Goal: Transaction & Acquisition: Book appointment/travel/reservation

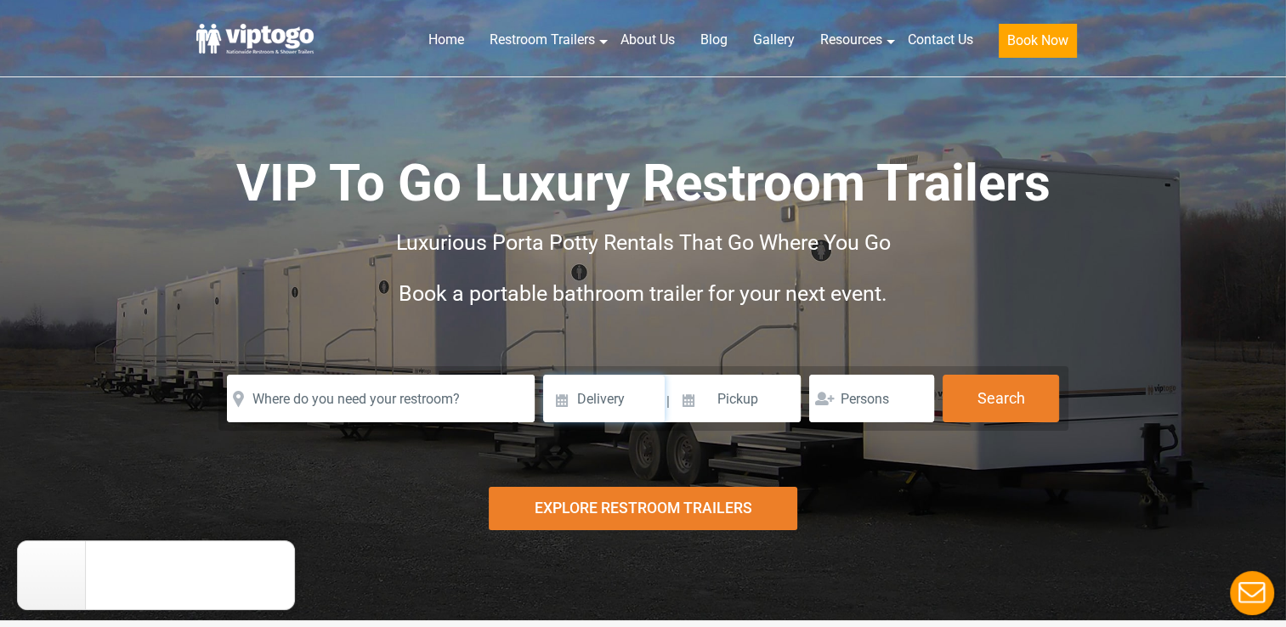
click at [616, 400] on input at bounding box center [604, 399] width 122 height 48
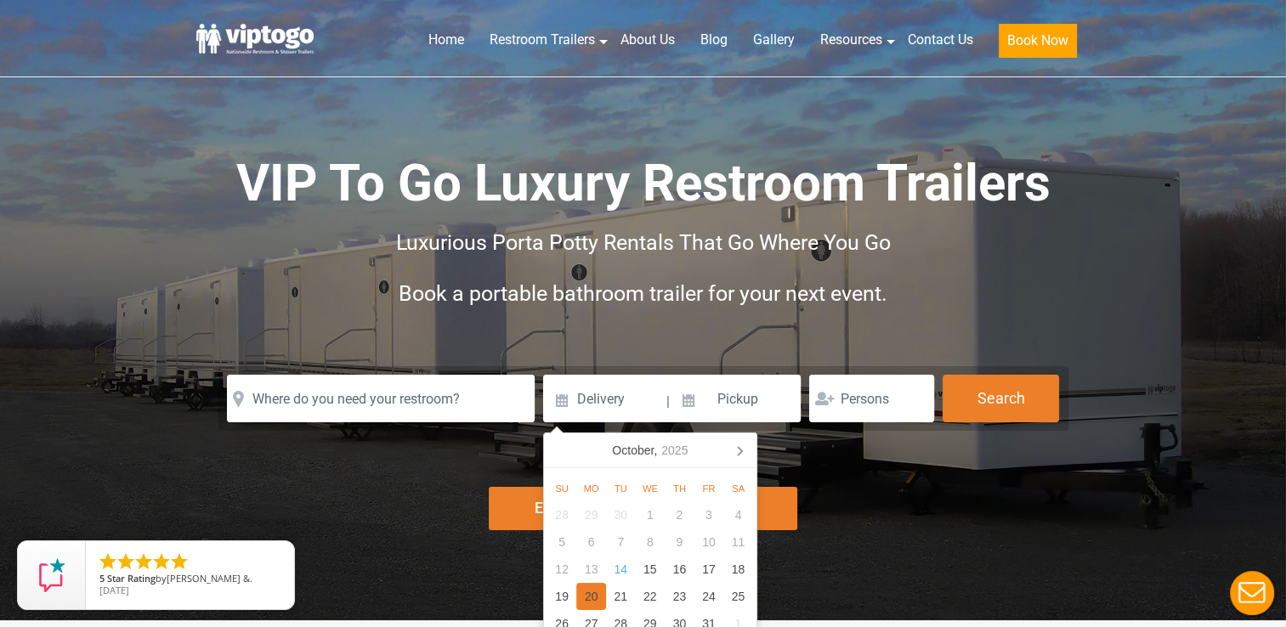
click at [588, 591] on div "20" at bounding box center [591, 596] width 30 height 27
type input "[DATE]"
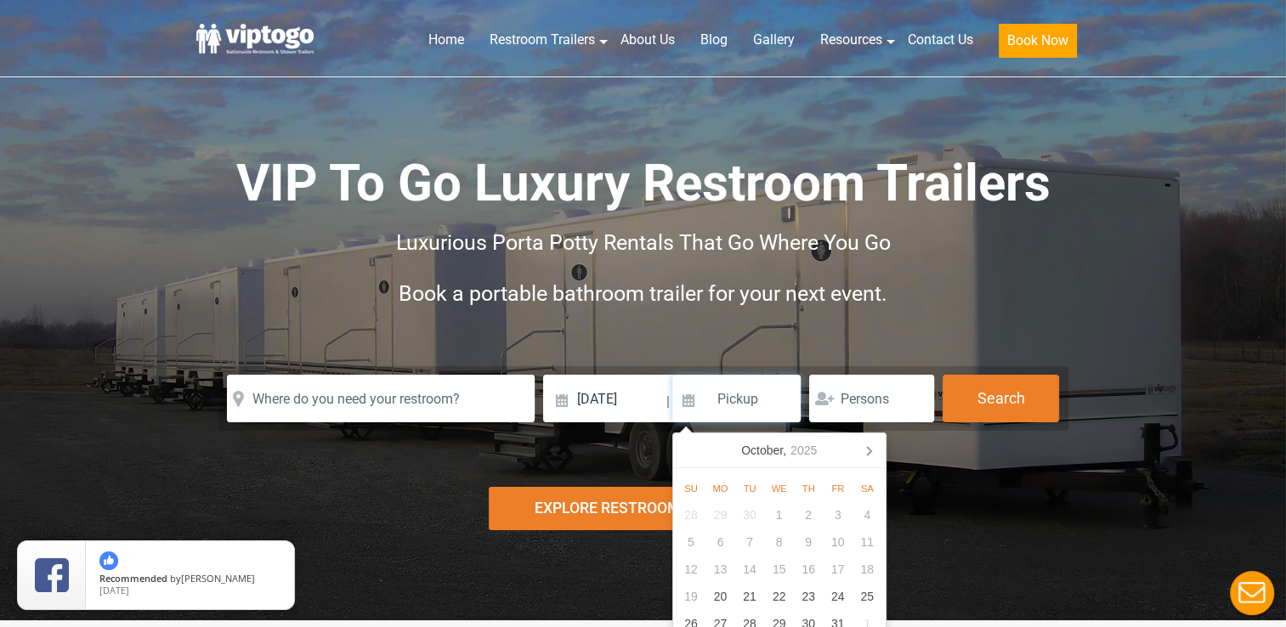
click at [747, 400] on input at bounding box center [737, 399] width 129 height 48
click at [688, 401] on input at bounding box center [737, 399] width 129 height 48
click at [731, 399] on input at bounding box center [737, 399] width 129 height 48
click at [868, 448] on icon at bounding box center [869, 451] width 4 height 9
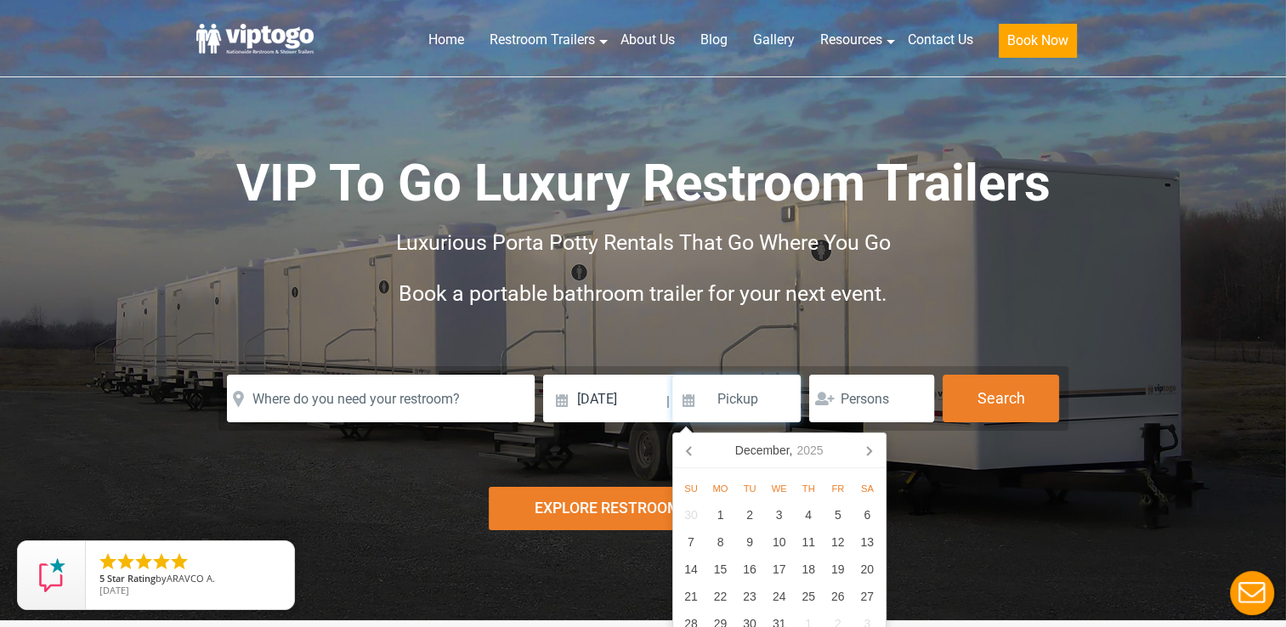
click at [868, 448] on icon at bounding box center [869, 451] width 4 height 9
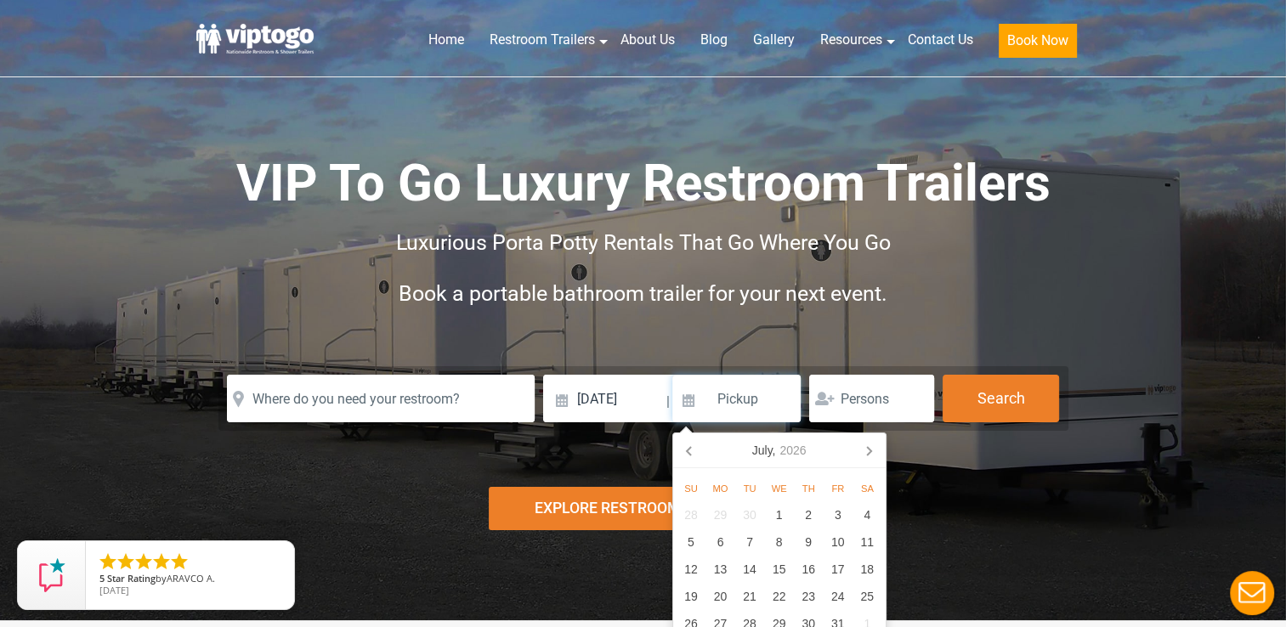
click at [868, 448] on icon at bounding box center [869, 451] width 4 height 9
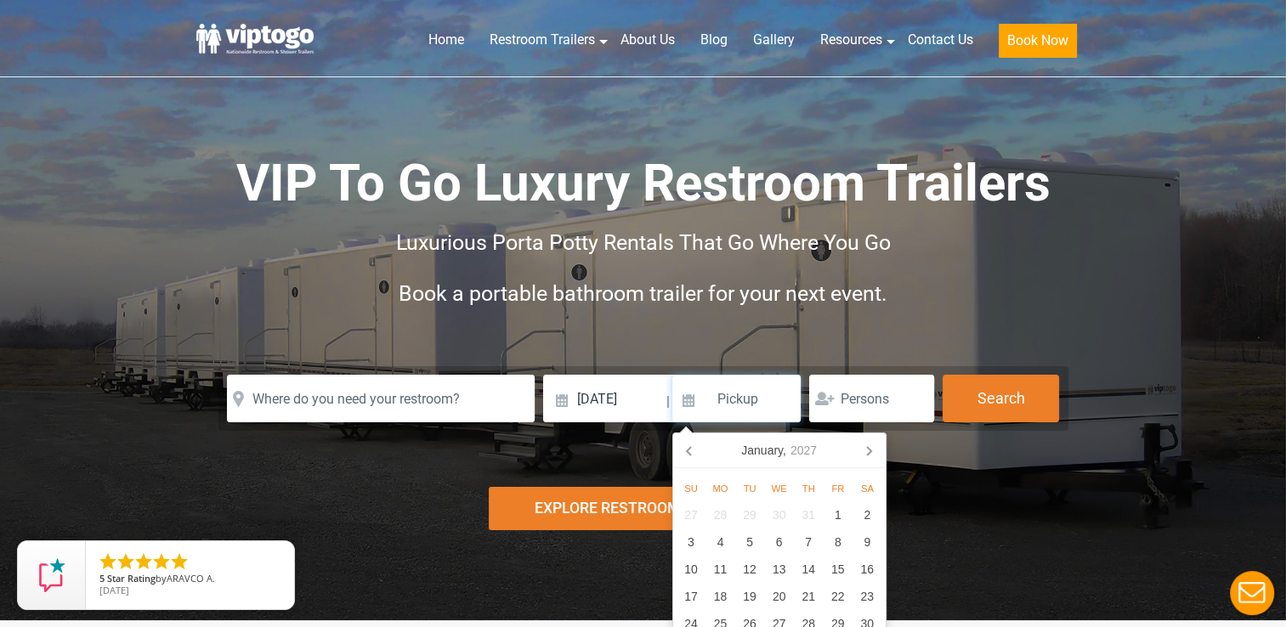
click at [868, 448] on icon at bounding box center [869, 451] width 4 height 9
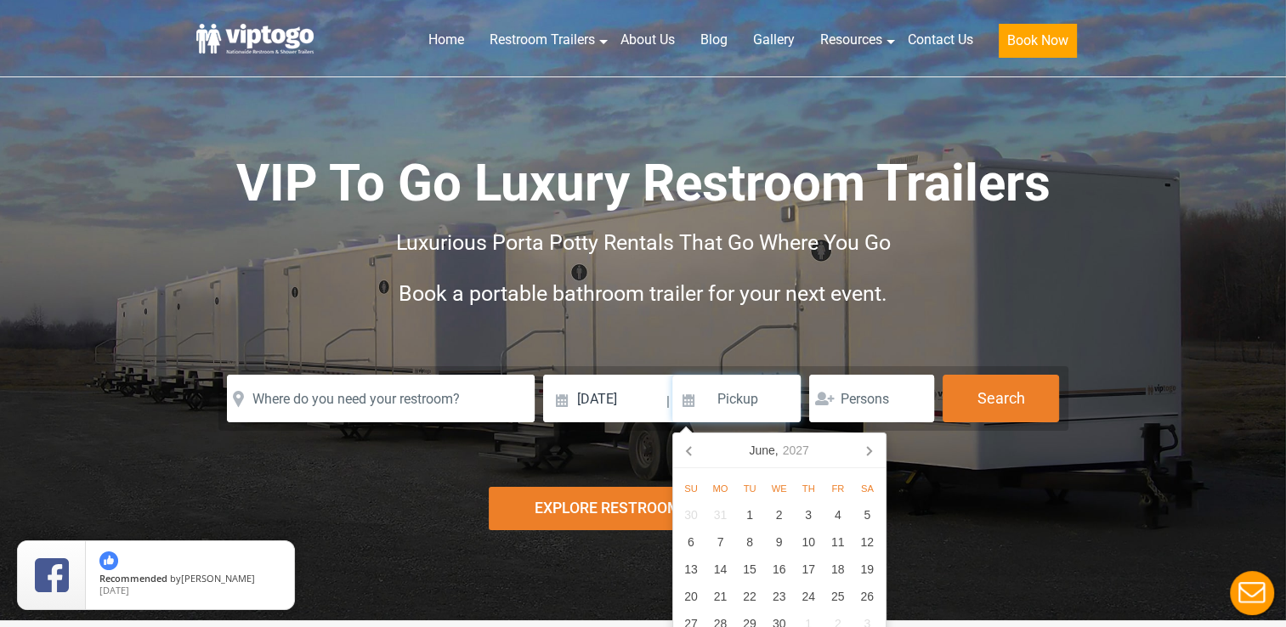
click at [868, 448] on icon at bounding box center [869, 451] width 4 height 9
click at [716, 623] on div "25" at bounding box center [721, 623] width 30 height 27
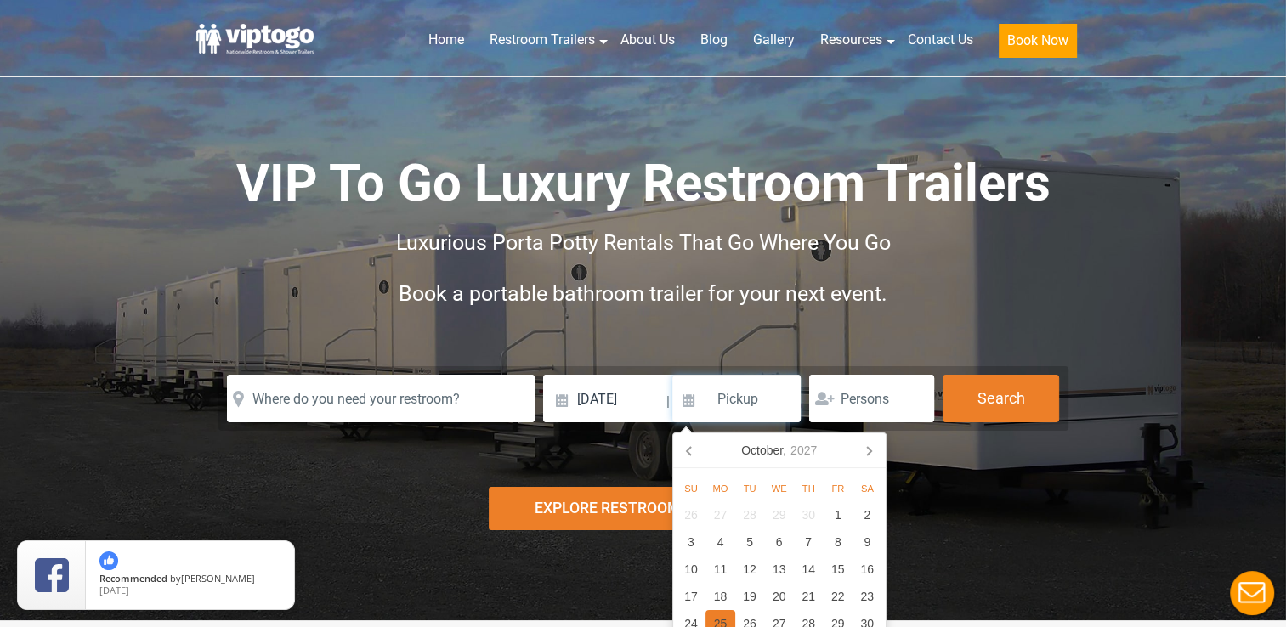
type input "[DATE]"
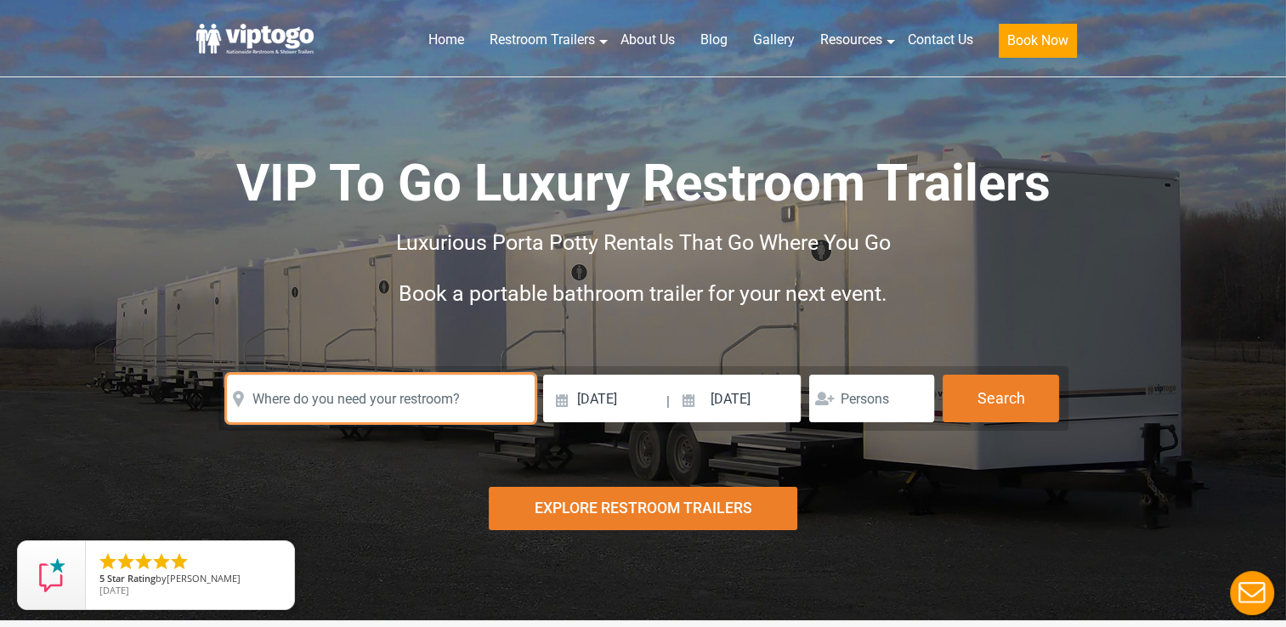
click at [384, 399] on input "text" at bounding box center [381, 399] width 308 height 48
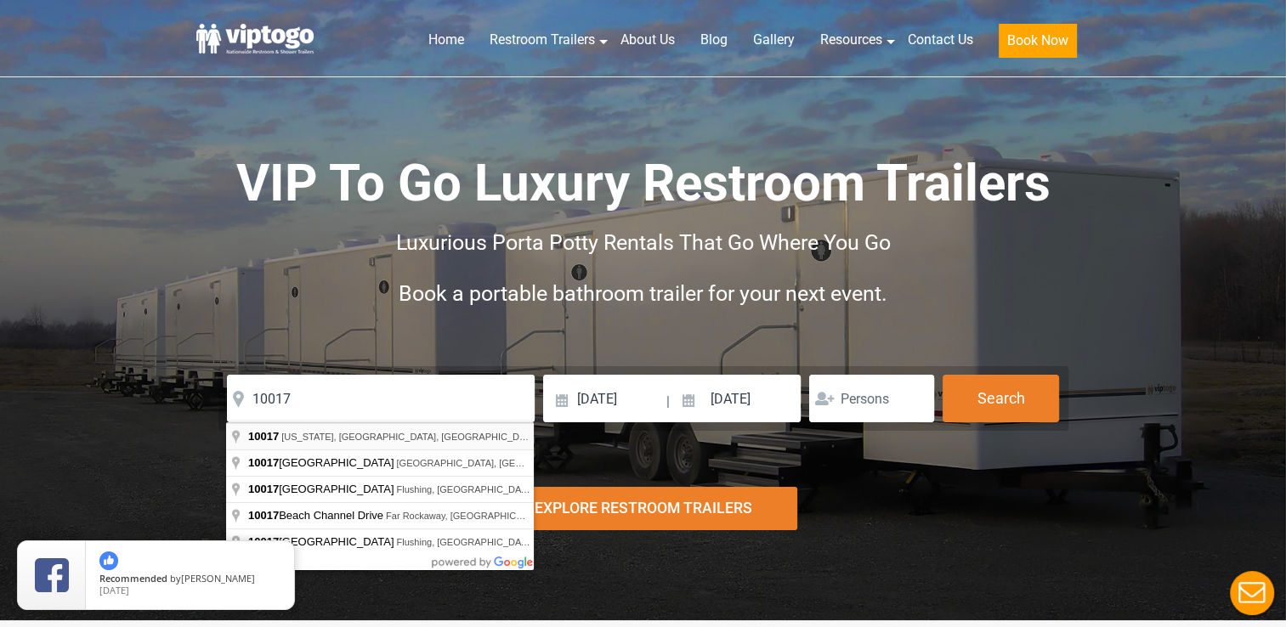
type input "[US_STATE][GEOGRAPHIC_DATA]"
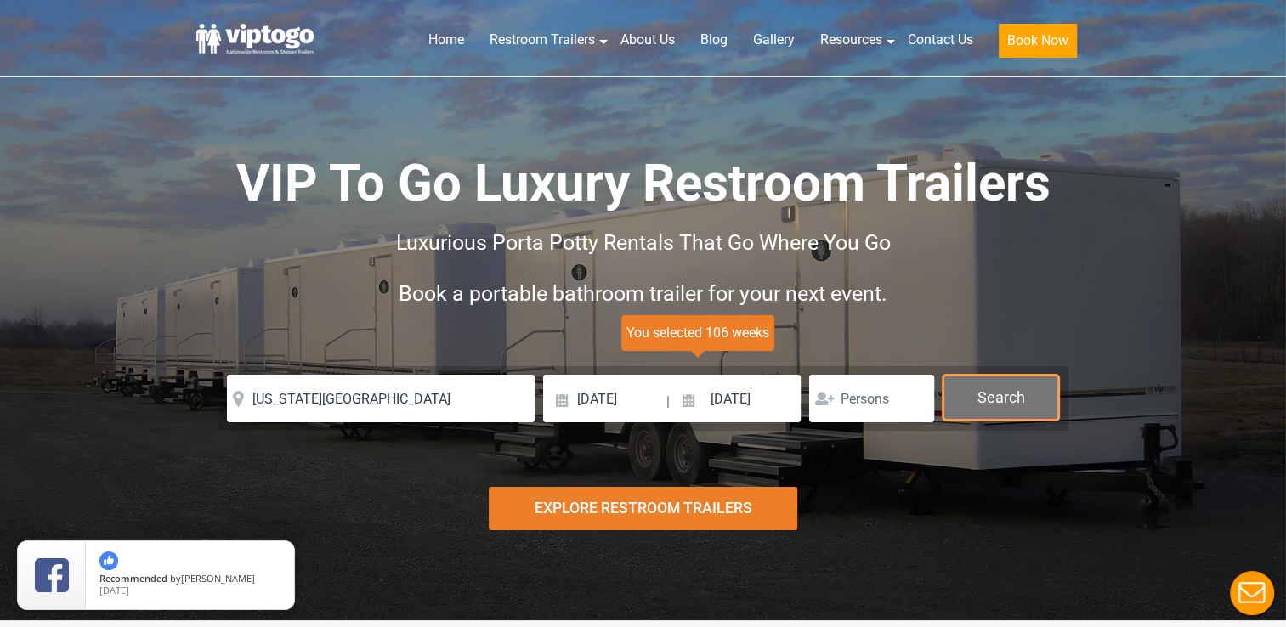
click at [1019, 400] on button "Search" at bounding box center [1001, 398] width 116 height 46
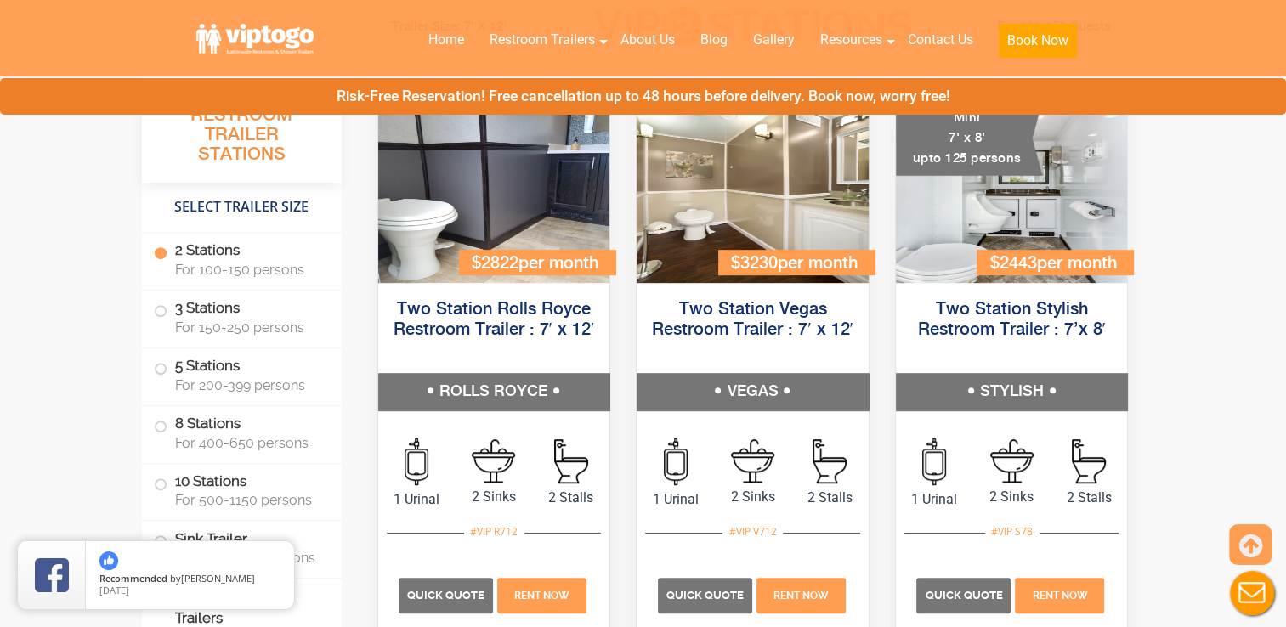
scroll to position [860, 0]
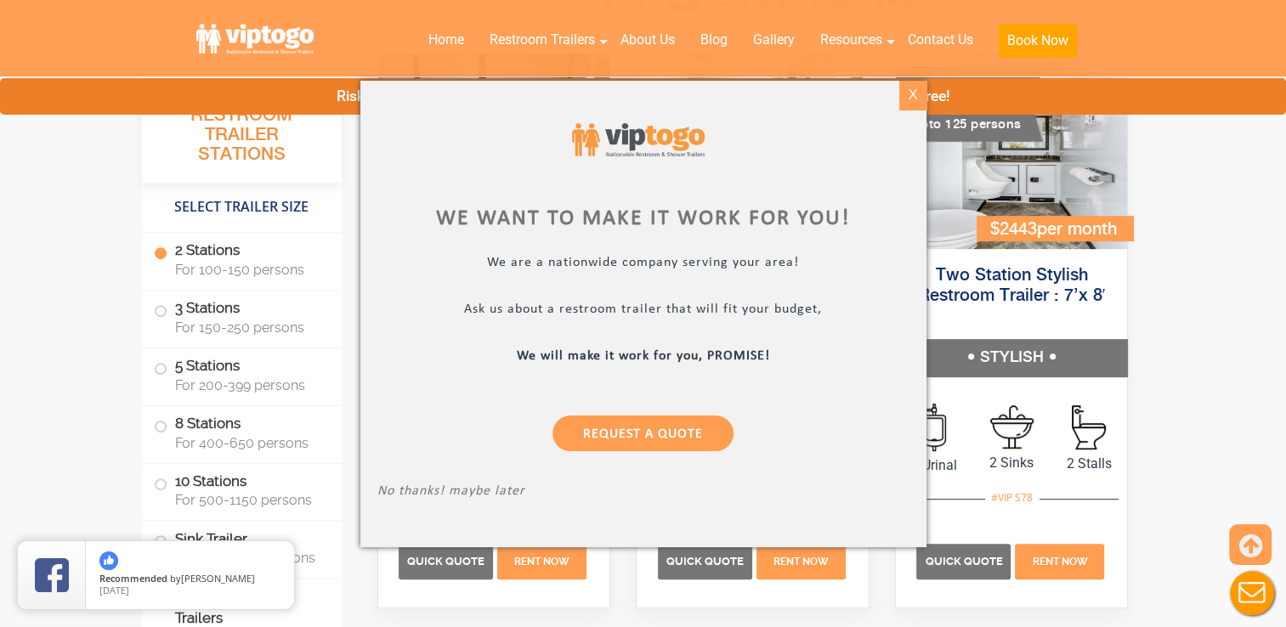
click at [911, 94] on div "X" at bounding box center [913, 95] width 26 height 29
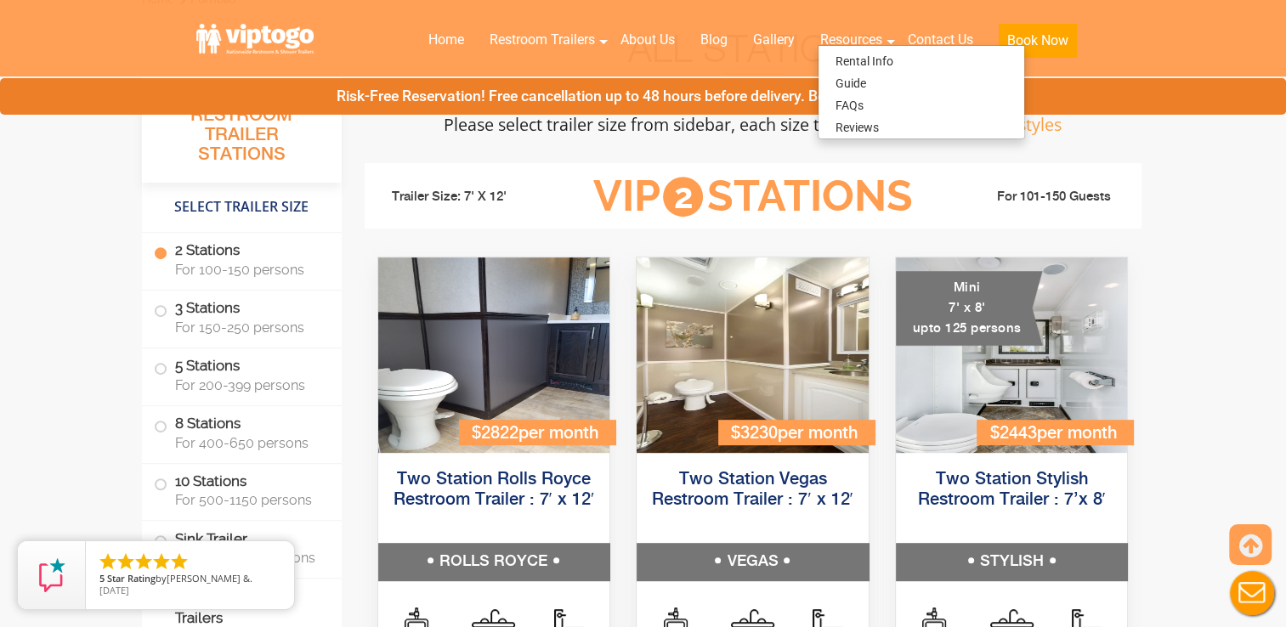
scroll to position [0, 0]
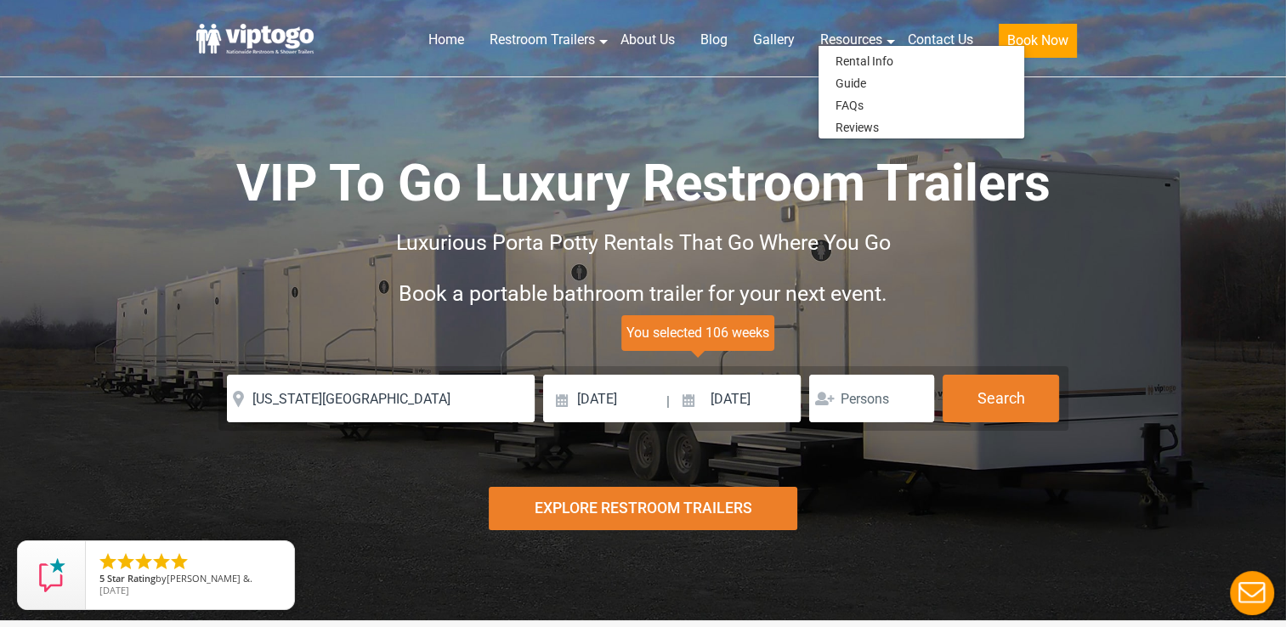
click at [1105, 35] on header "Home Restroom Trailers Restroom Trailers by Type All Restroom Trailers ADA Rest…" at bounding box center [643, 38] width 1286 height 77
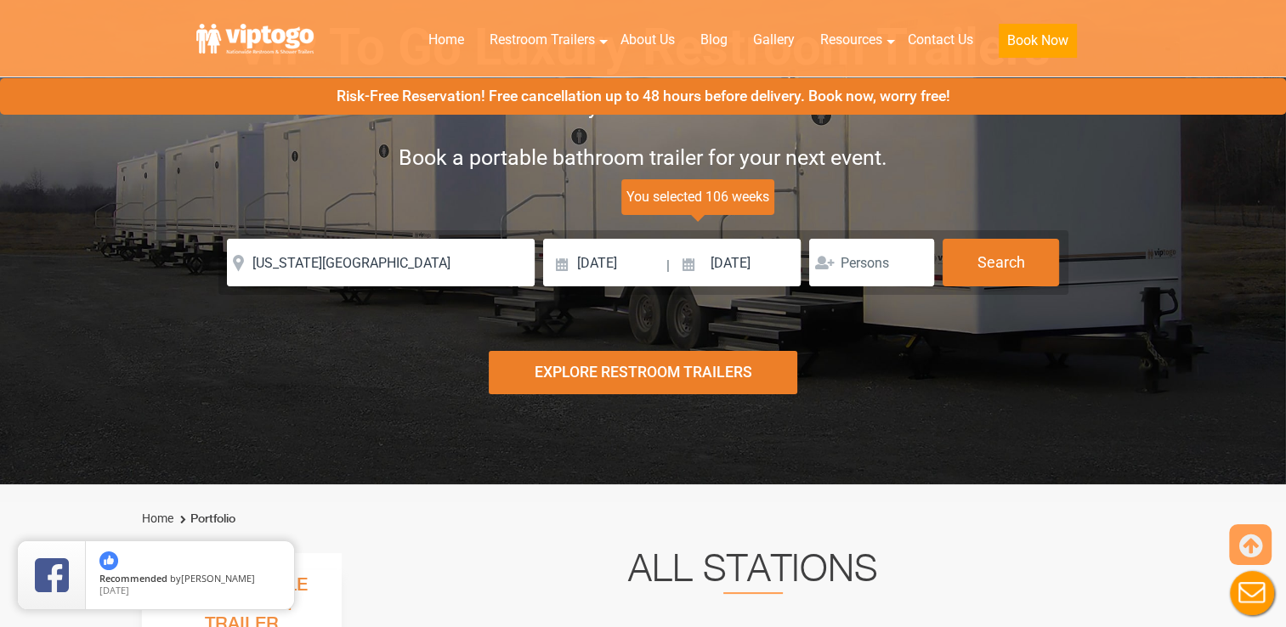
scroll to position [170, 0]
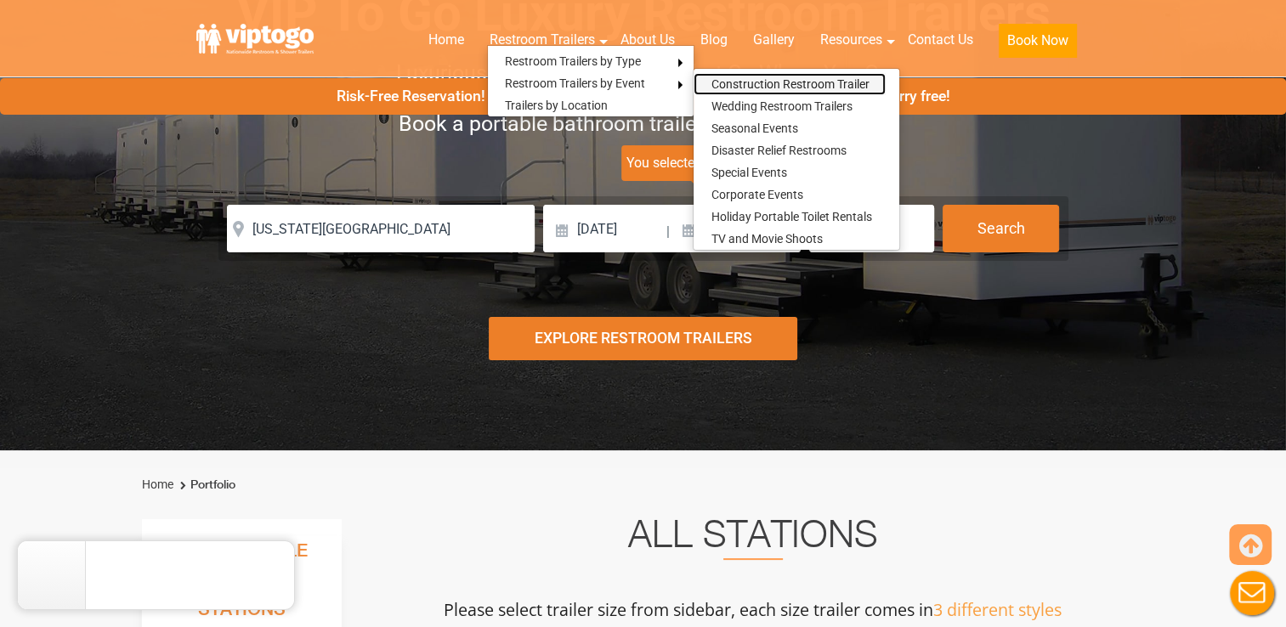
click at [735, 82] on link "Construction Restroom Trailer" at bounding box center [790, 84] width 192 height 22
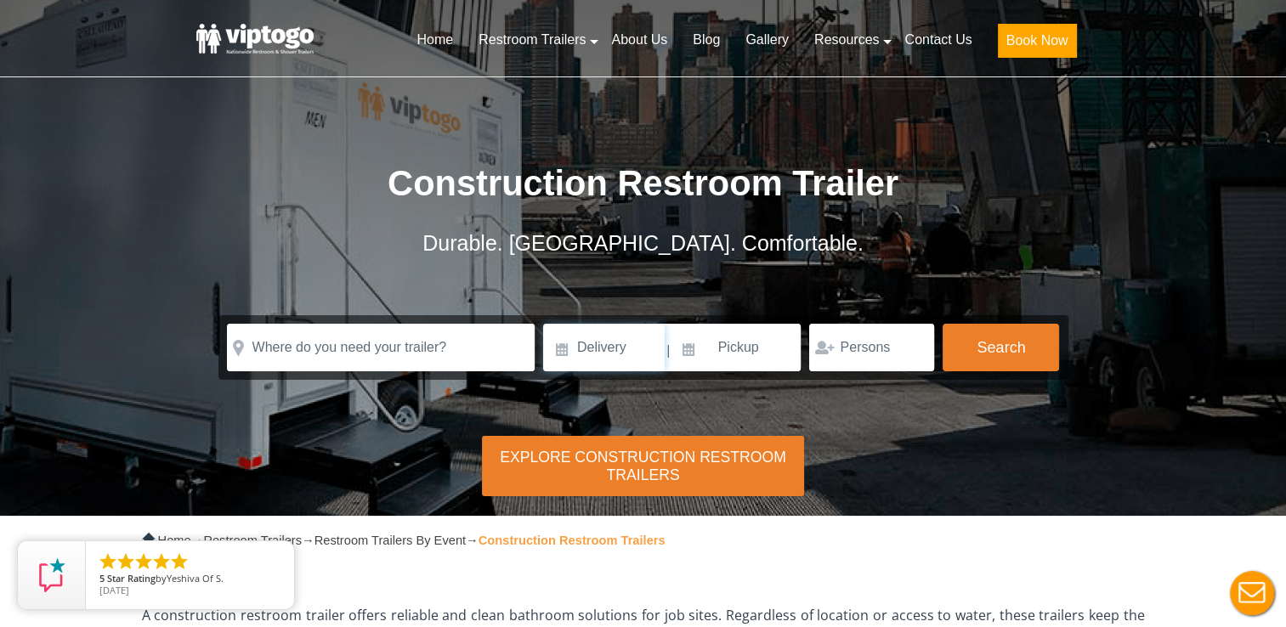
click at [565, 346] on input at bounding box center [604, 348] width 122 height 48
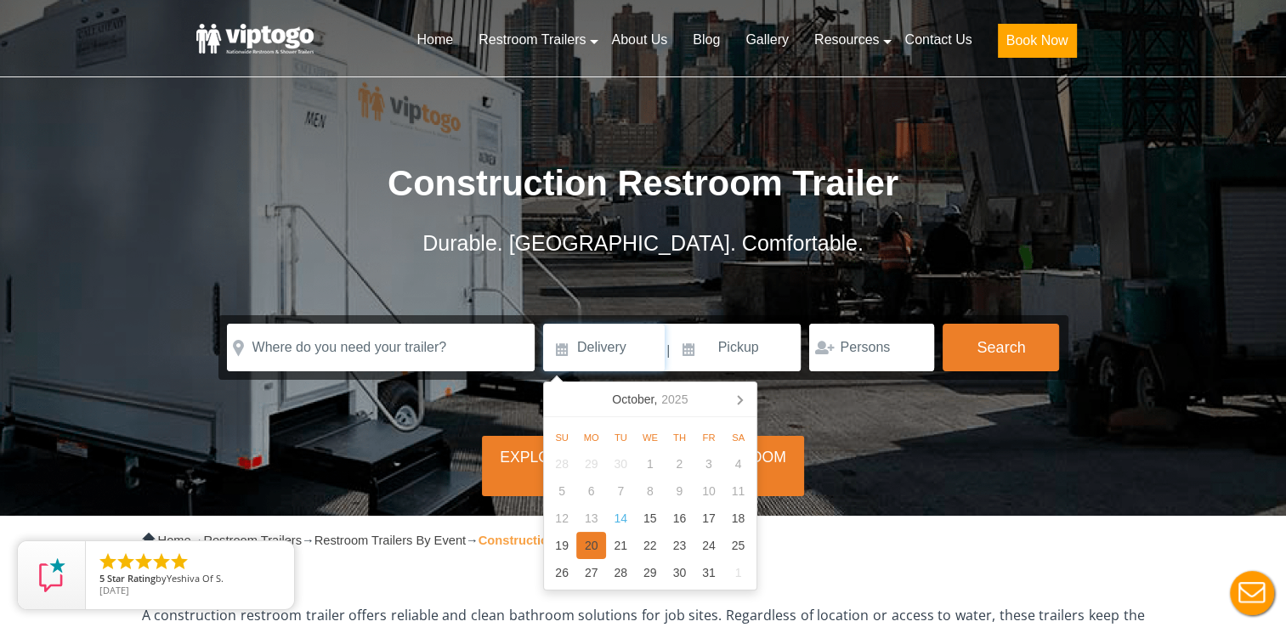
click at [592, 548] on div "20" at bounding box center [591, 545] width 30 height 27
type input "[DATE]"
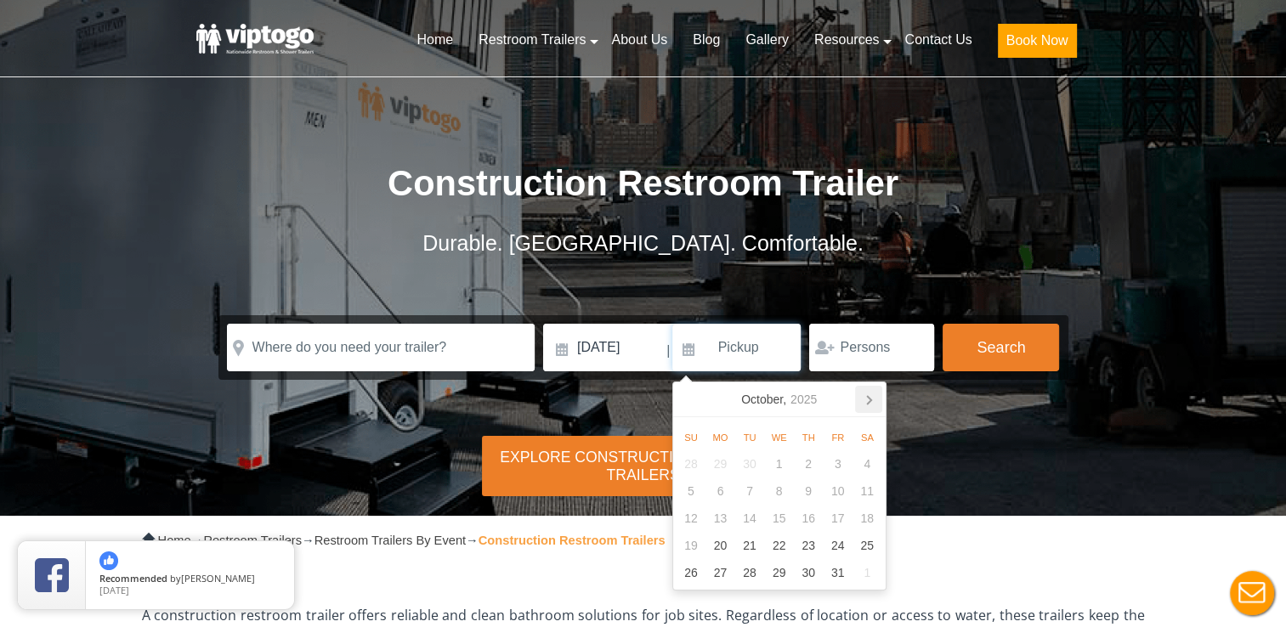
click at [874, 401] on icon at bounding box center [868, 399] width 27 height 27
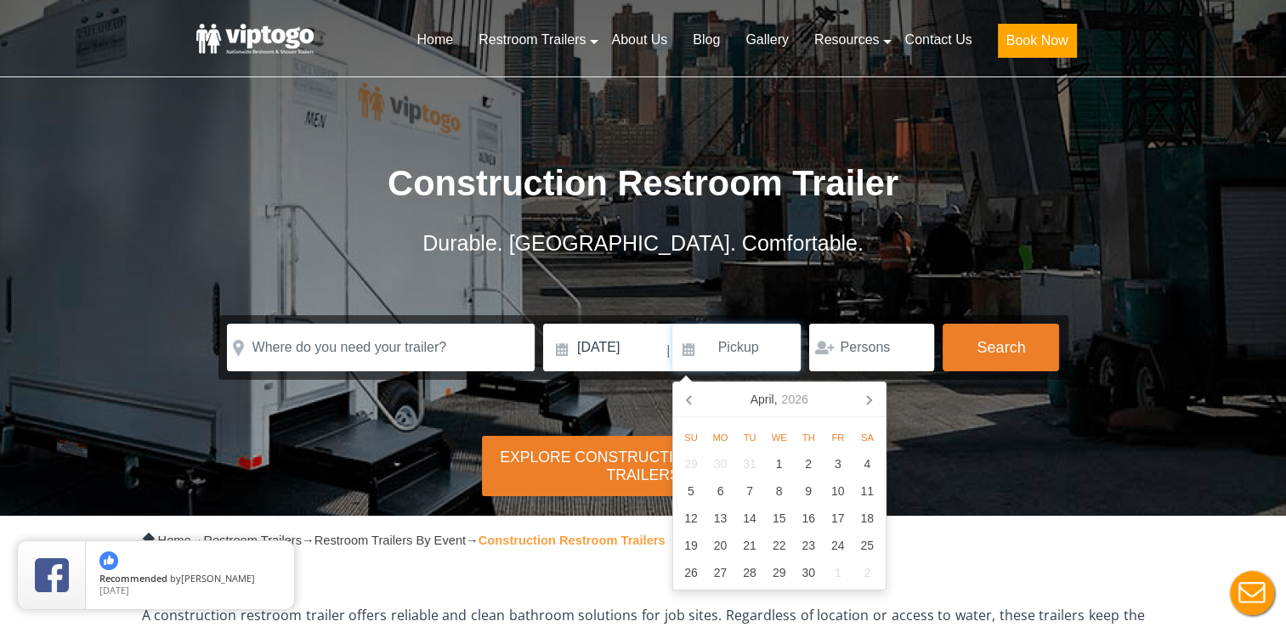
click at [874, 401] on icon at bounding box center [868, 399] width 27 height 27
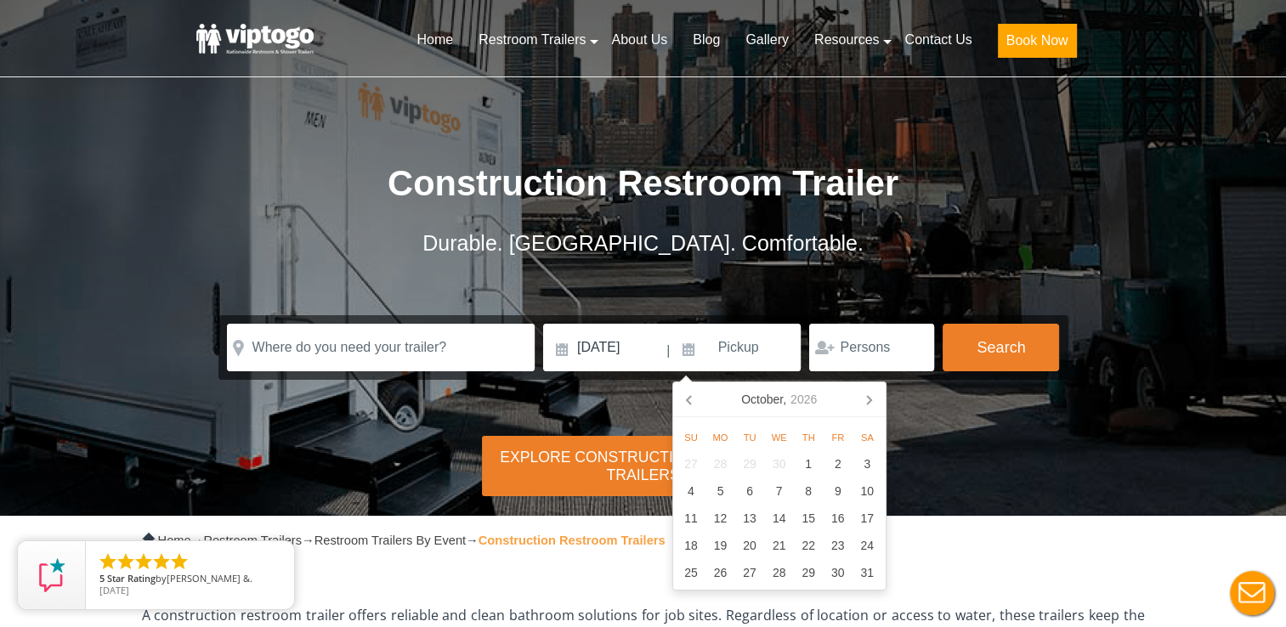
click at [874, 401] on icon at bounding box center [868, 399] width 27 height 27
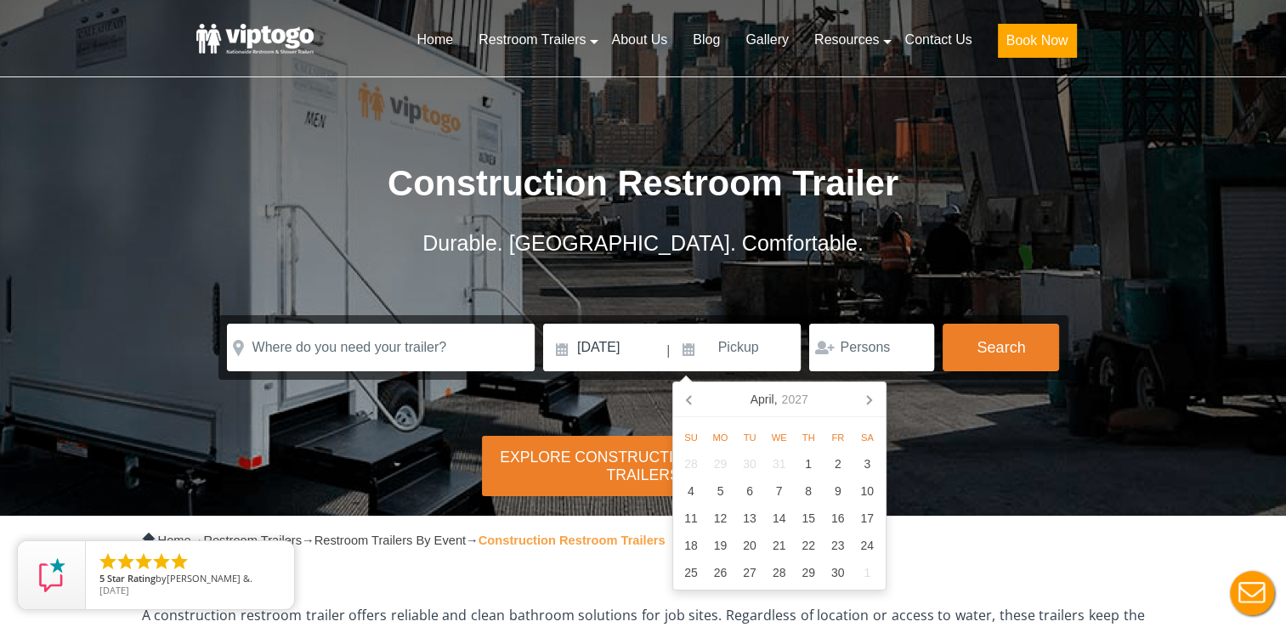
click at [874, 401] on icon at bounding box center [868, 399] width 27 height 27
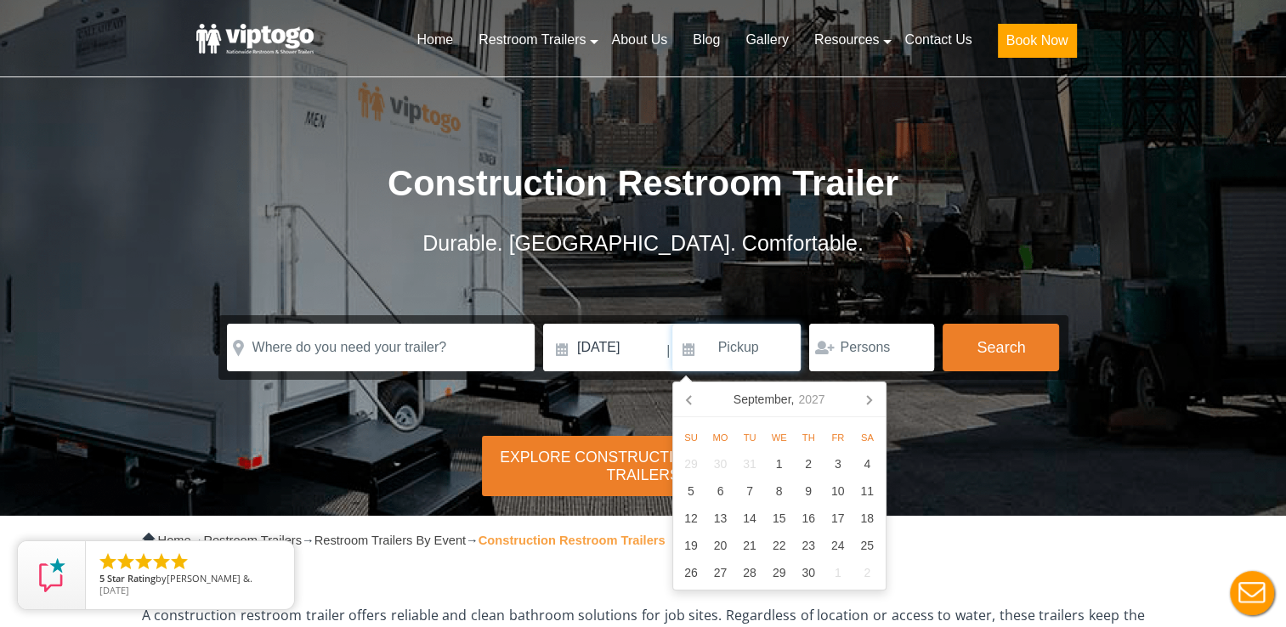
click at [874, 401] on icon at bounding box center [868, 399] width 27 height 27
click at [725, 572] on div "25" at bounding box center [721, 572] width 30 height 27
type input "[DATE]"
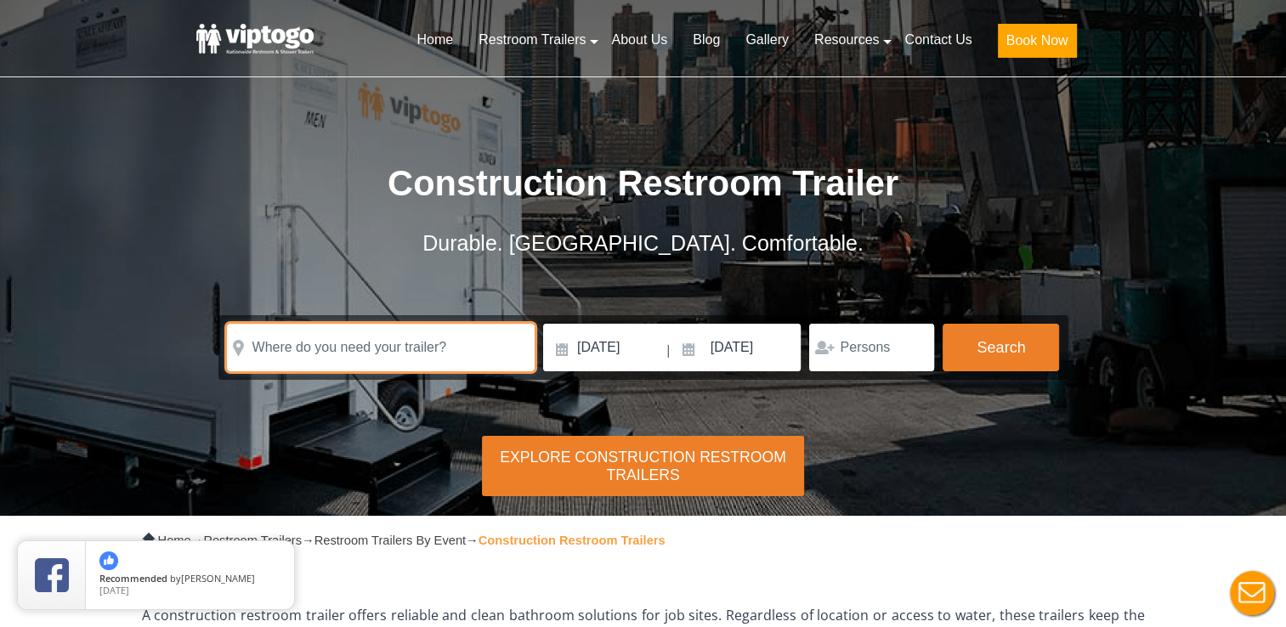
click at [365, 345] on input "text" at bounding box center [381, 348] width 308 height 48
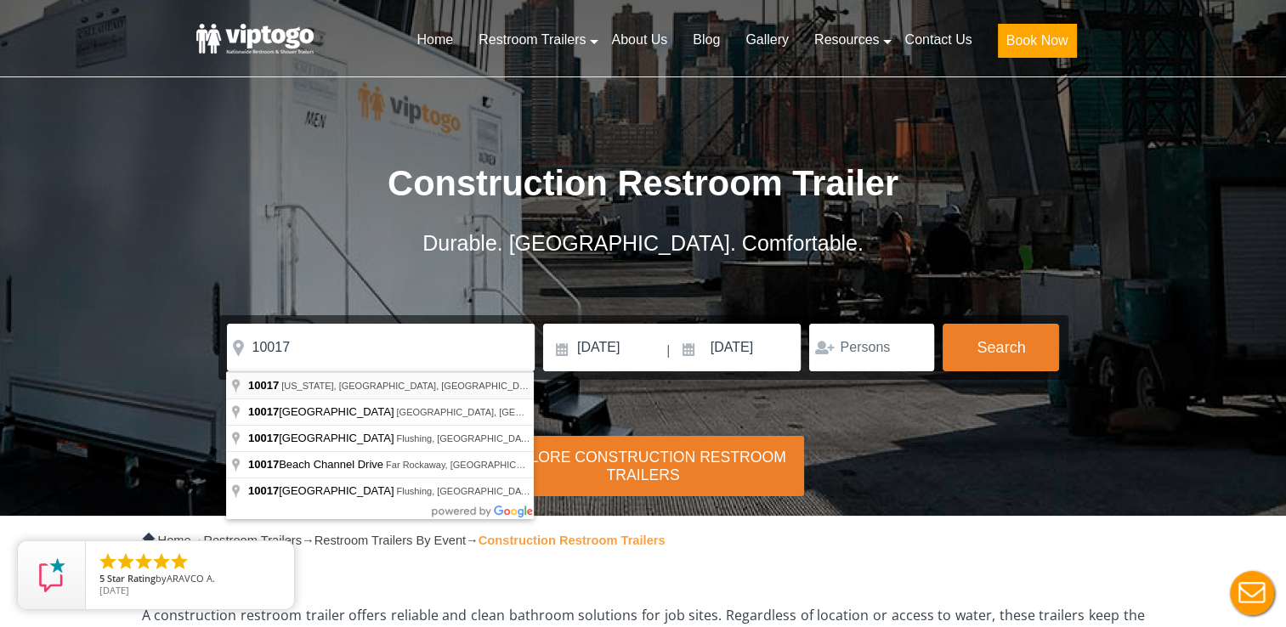
type input "[US_STATE][GEOGRAPHIC_DATA]"
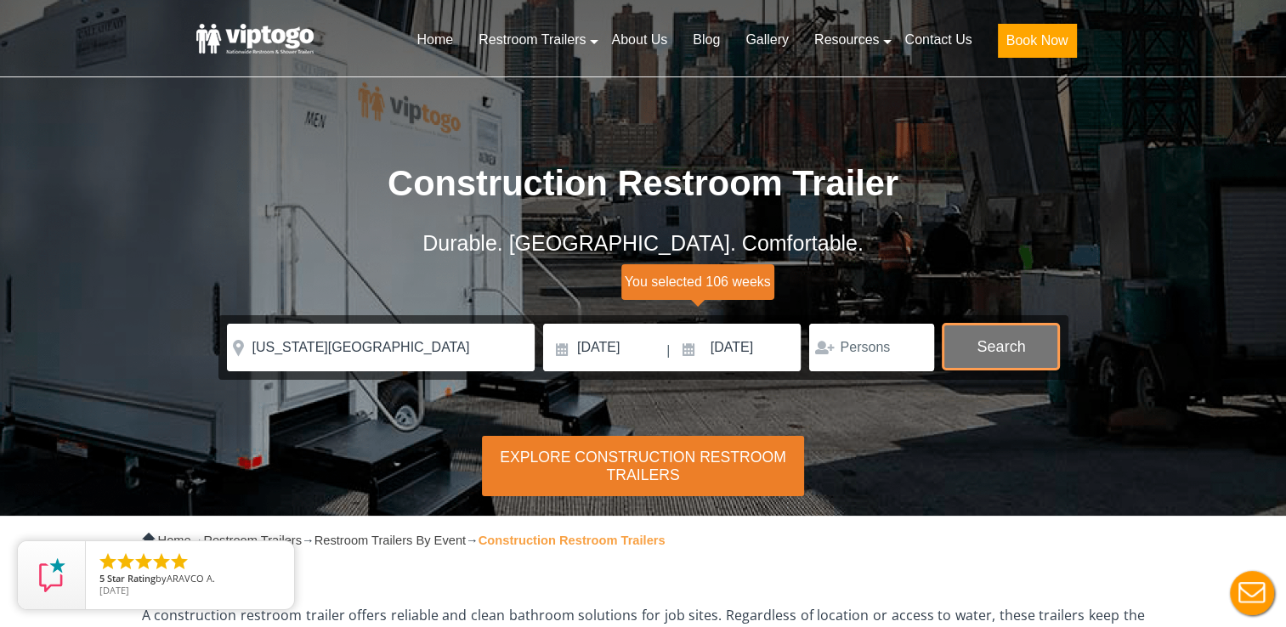
click at [1013, 344] on button "Search" at bounding box center [1001, 347] width 116 height 46
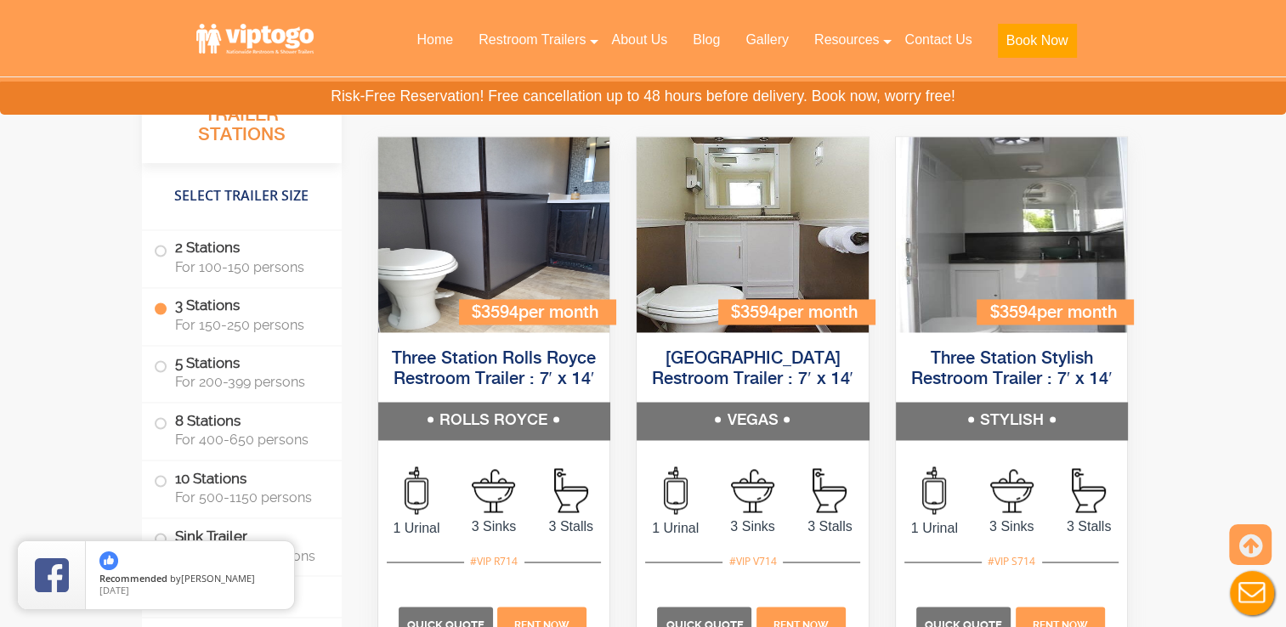
scroll to position [2668, 0]
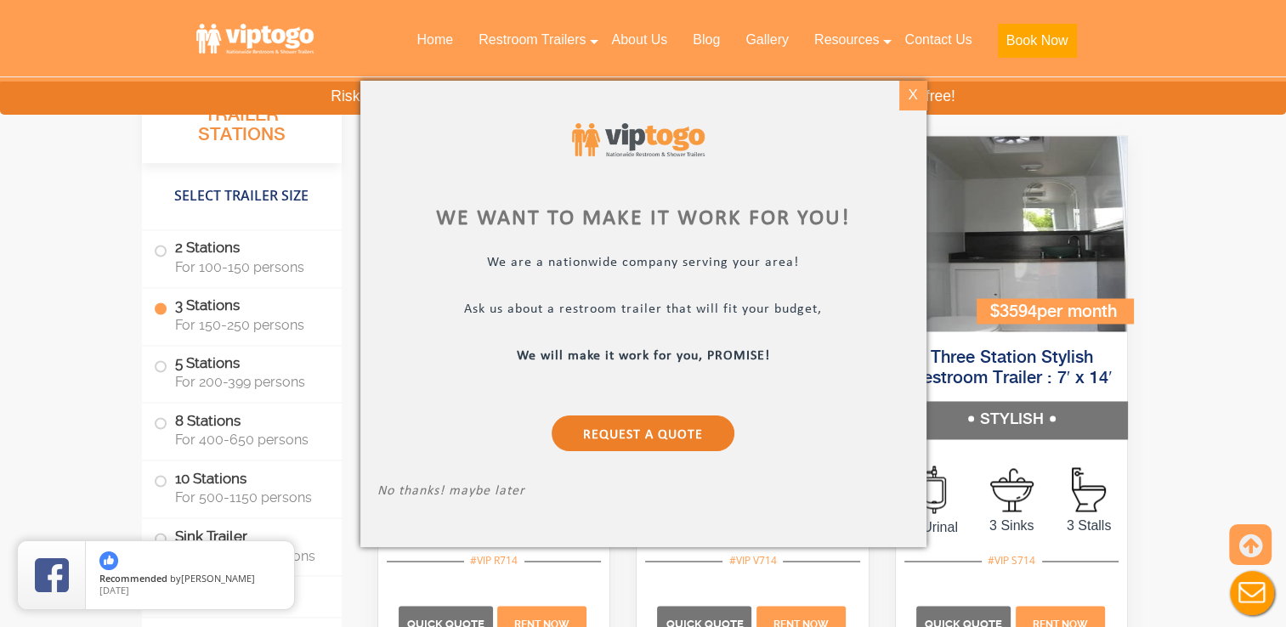
click at [915, 94] on div "X" at bounding box center [913, 95] width 26 height 29
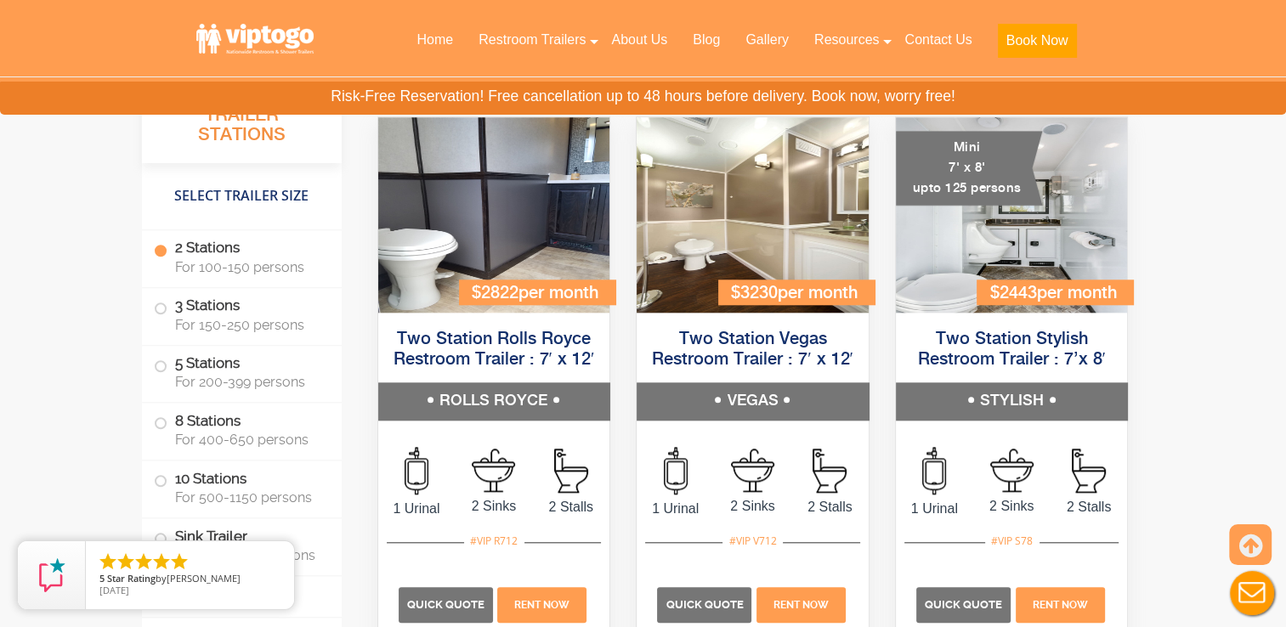
scroll to position [1592, 0]
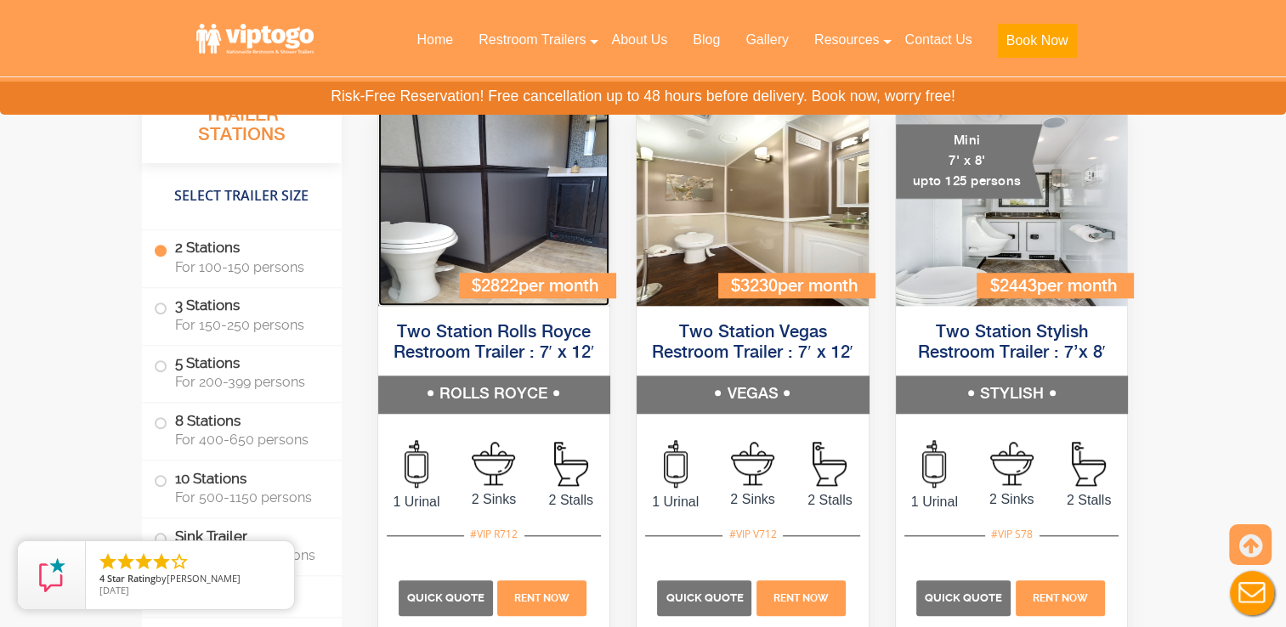
click at [507, 242] on img at bounding box center [494, 209] width 232 height 196
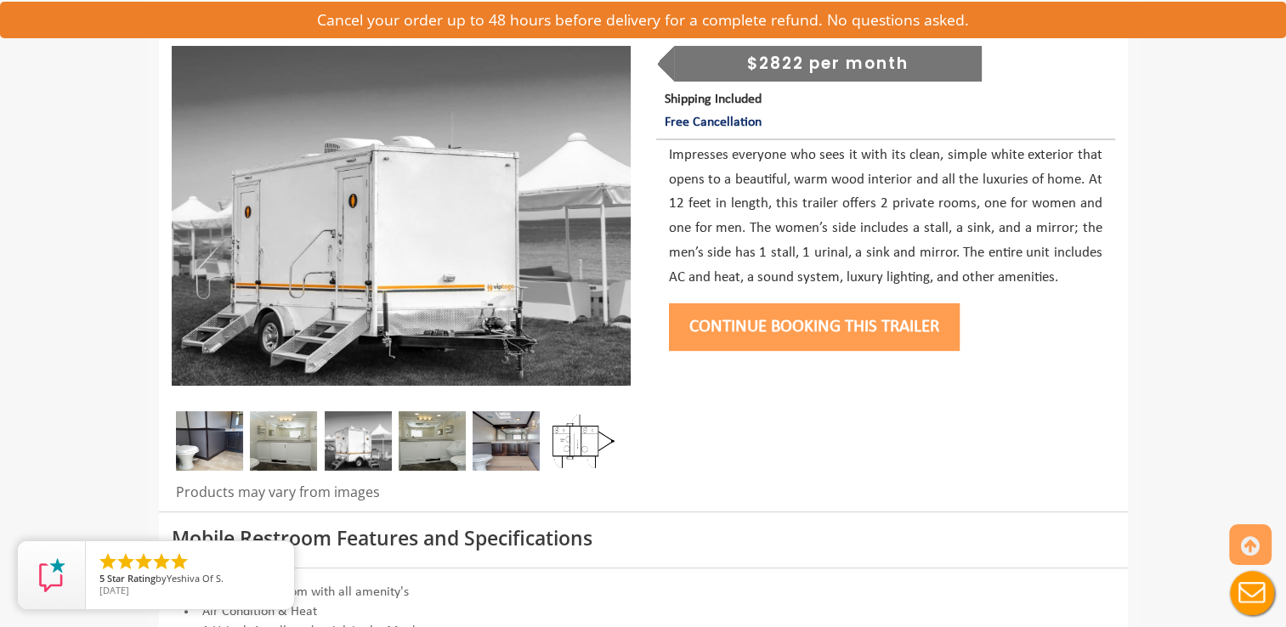
scroll to position [238, 0]
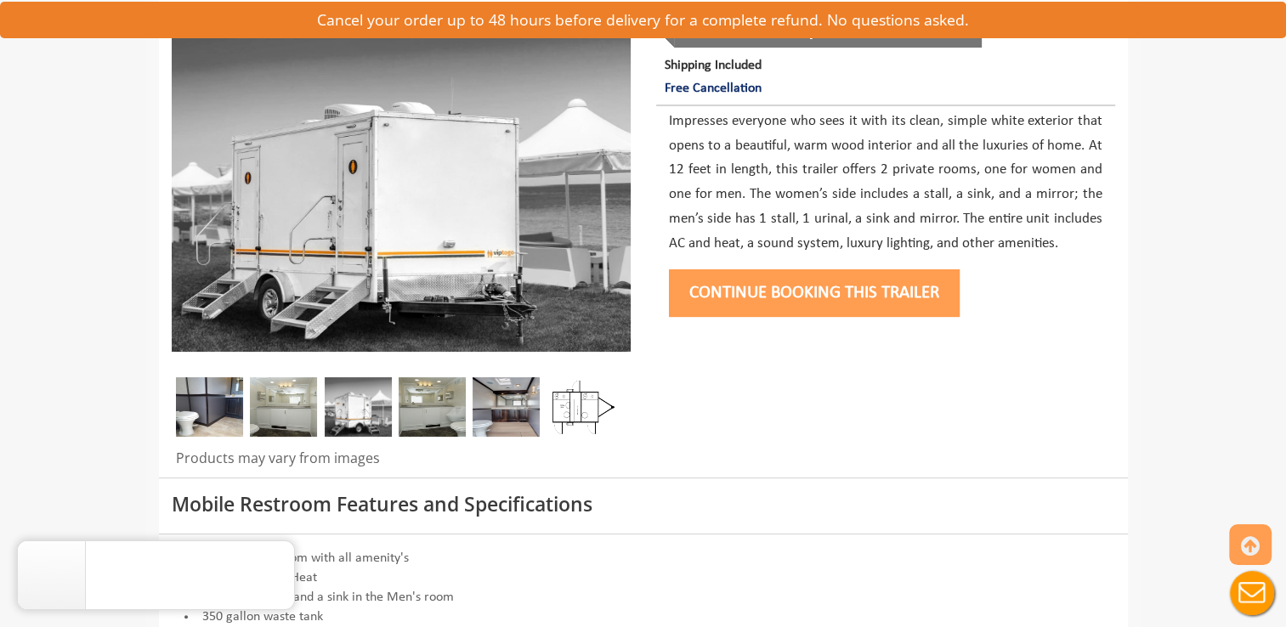
click at [579, 409] on img at bounding box center [581, 408] width 67 height 60
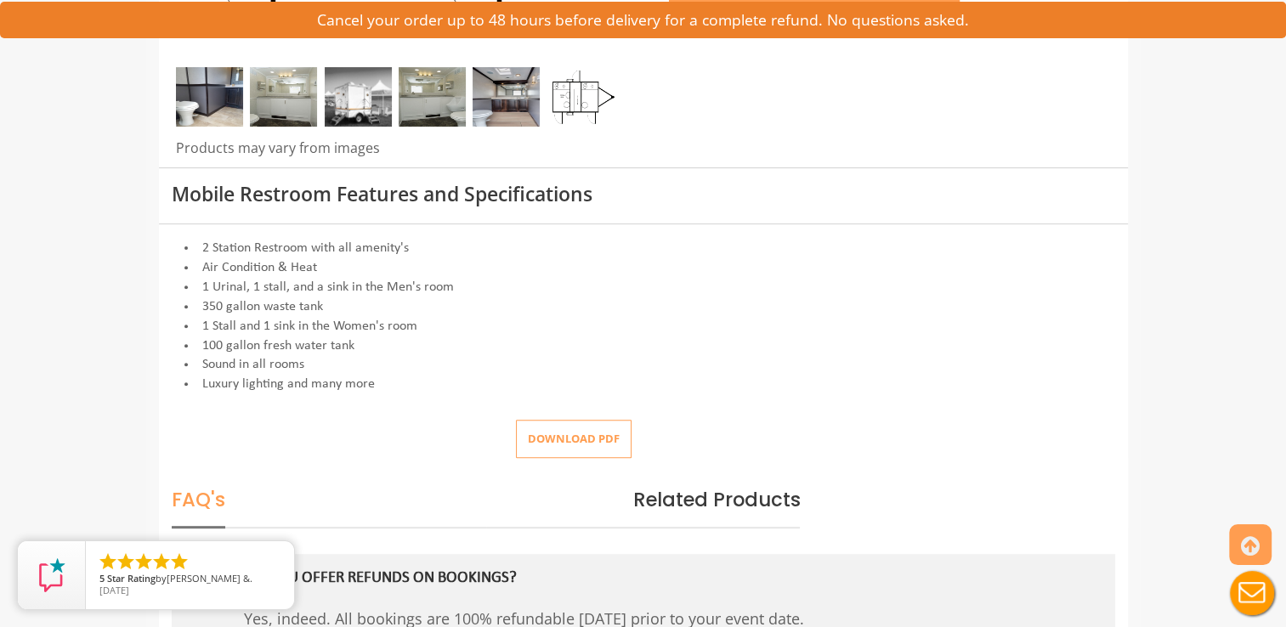
scroll to position [555, 0]
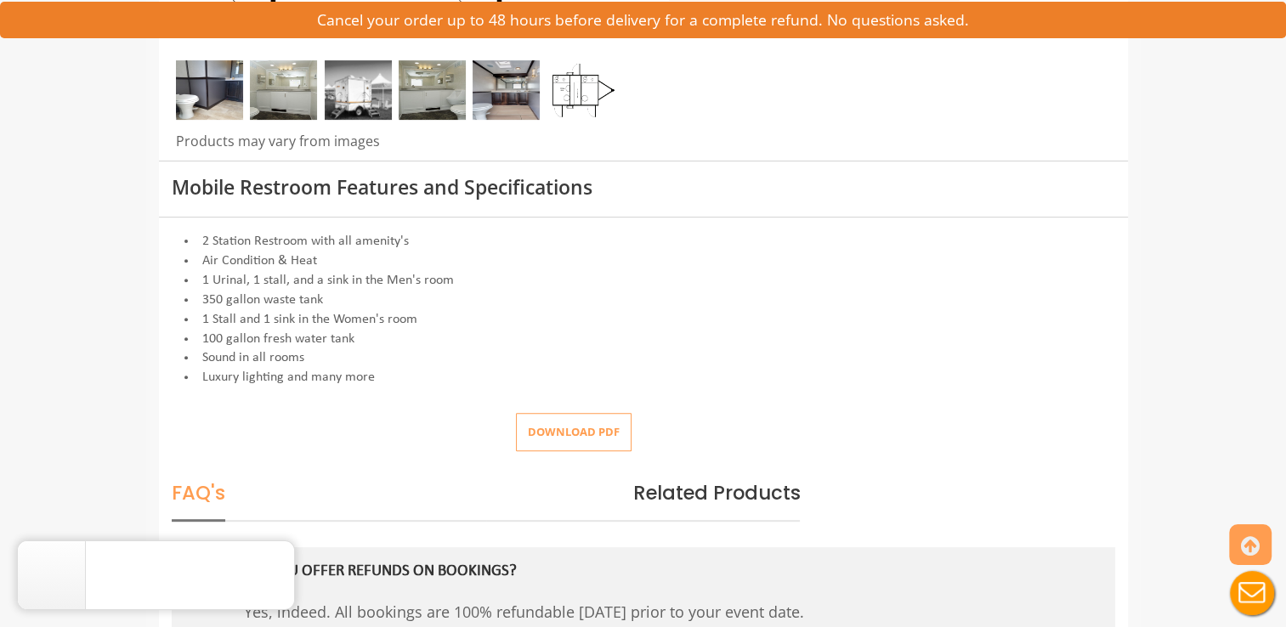
click at [593, 420] on button "Download pdf" at bounding box center [574, 432] width 116 height 38
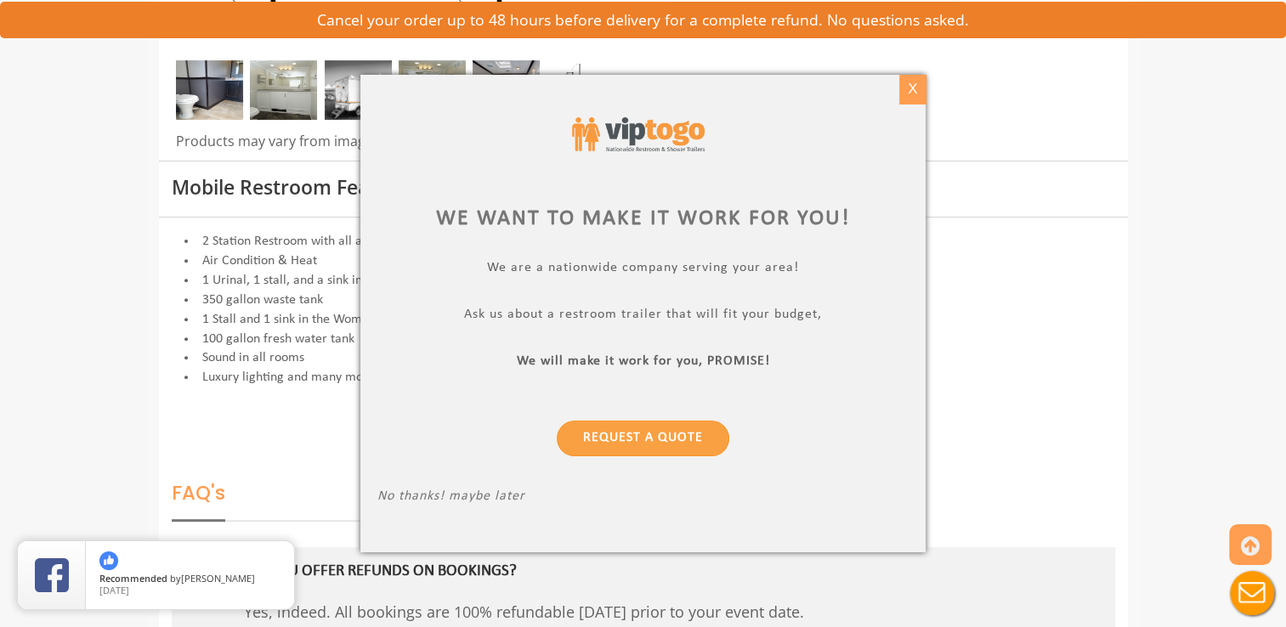
click at [912, 82] on div "X" at bounding box center [913, 89] width 26 height 29
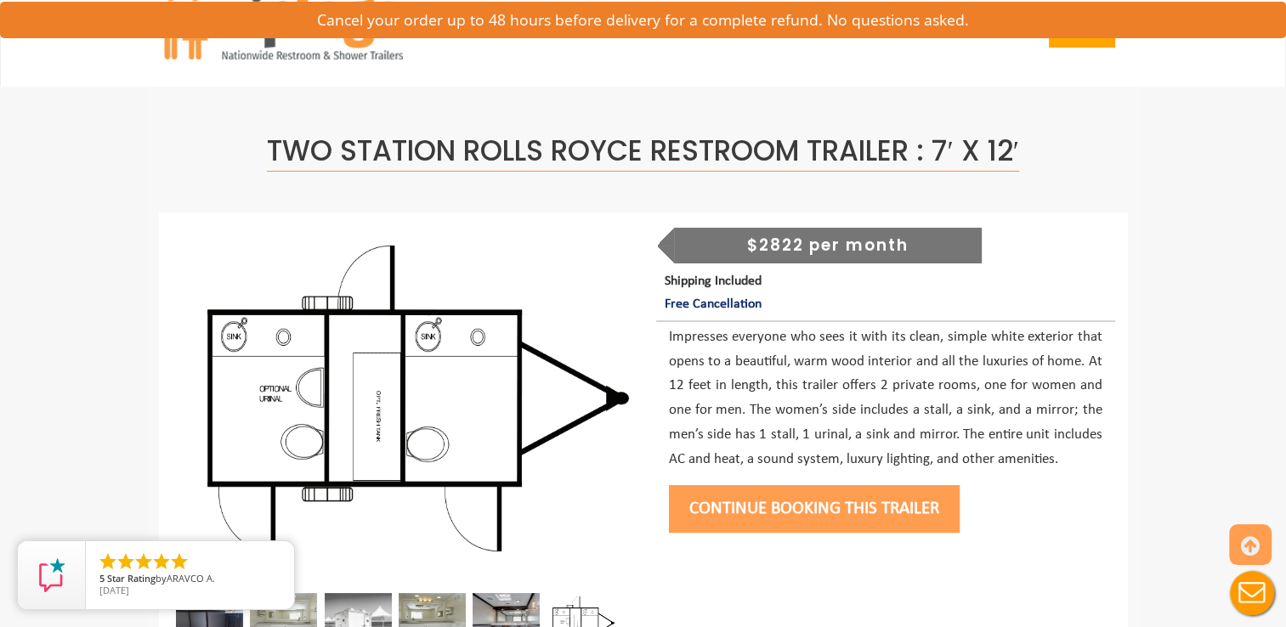
scroll to position [0, 0]
